Goal: Information Seeking & Learning: Learn about a topic

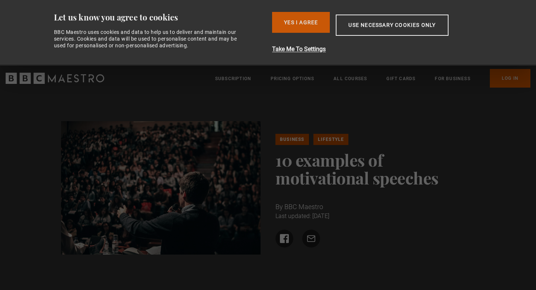
click at [308, 26] on button "Yes I Agree" at bounding box center [301, 22] width 58 height 21
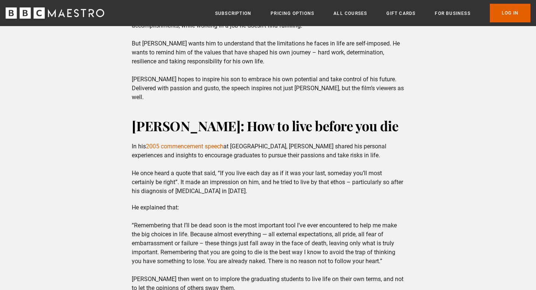
scroll to position [744, 0]
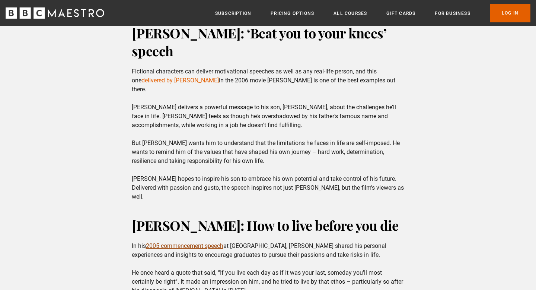
click at [182, 242] on link "2005 commencement speech" at bounding box center [184, 245] width 77 height 7
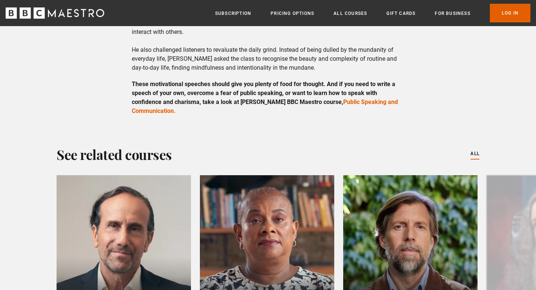
scroll to position [1522, 0]
